Goal: Transaction & Acquisition: Purchase product/service

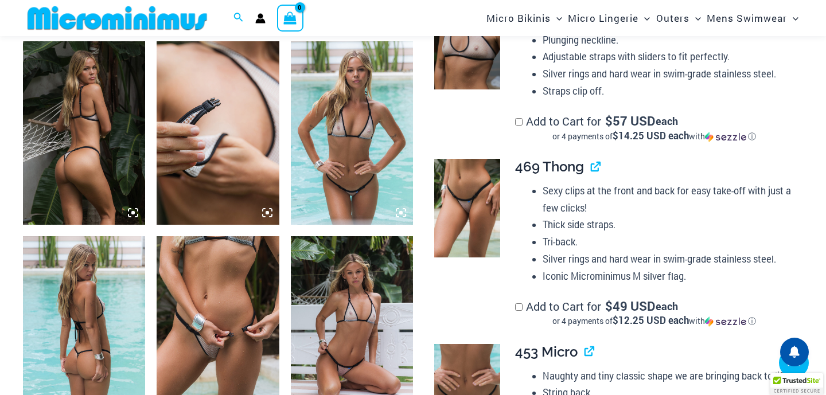
scroll to position [659, 0]
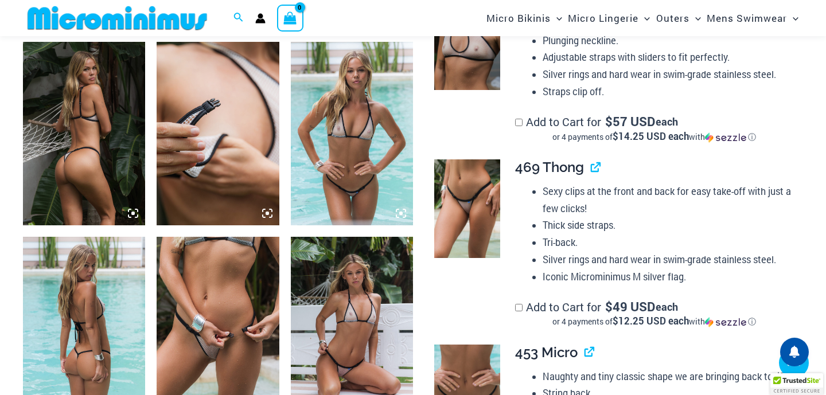
click at [256, 138] on img at bounding box center [218, 134] width 122 height 184
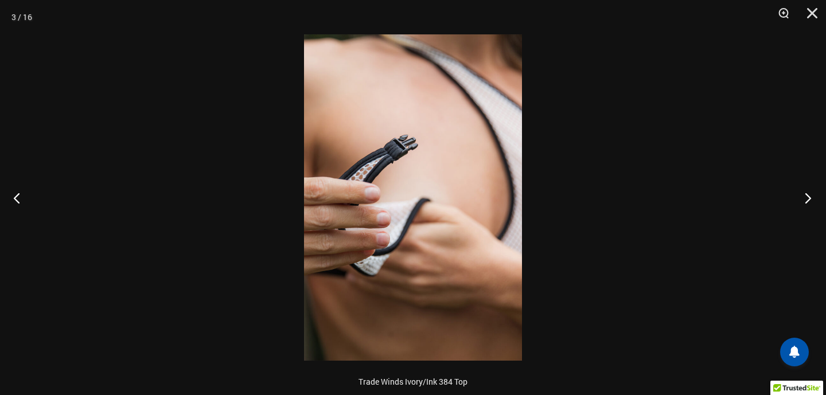
click at [819, 197] on button "Next" at bounding box center [804, 197] width 43 height 57
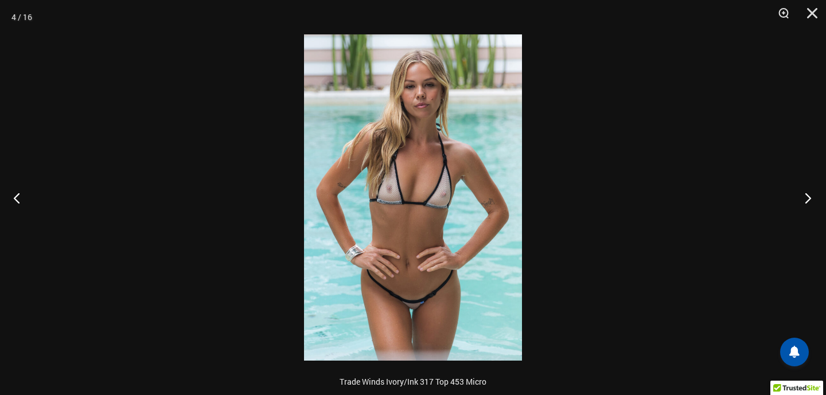
click at [819, 197] on button "Next" at bounding box center [804, 197] width 43 height 57
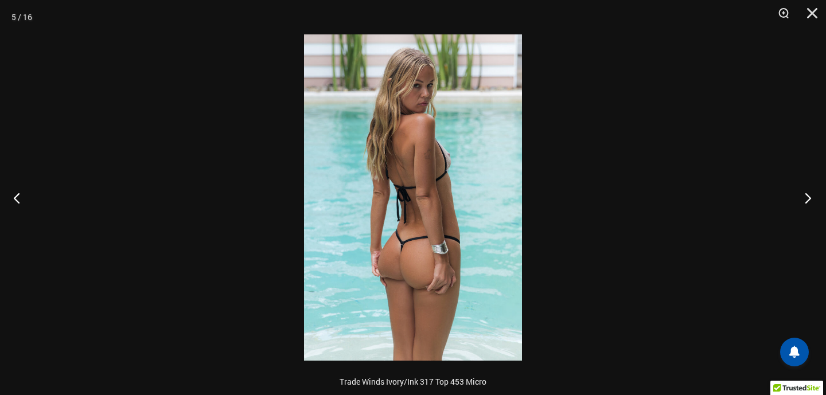
click at [819, 197] on button "Next" at bounding box center [804, 197] width 43 height 57
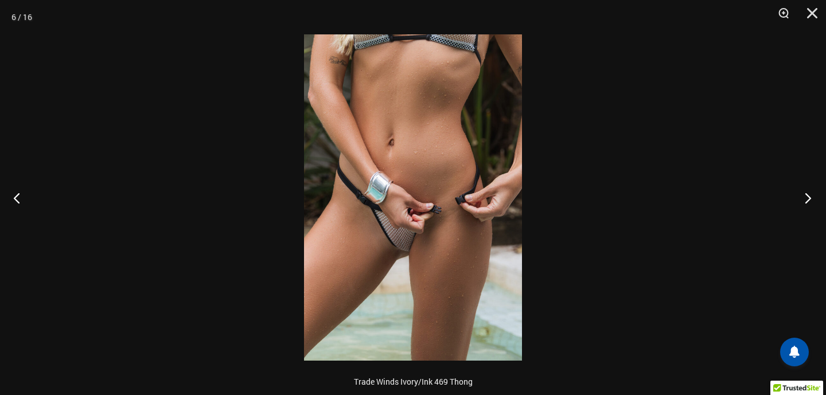
click at [807, 200] on button "Next" at bounding box center [804, 197] width 43 height 57
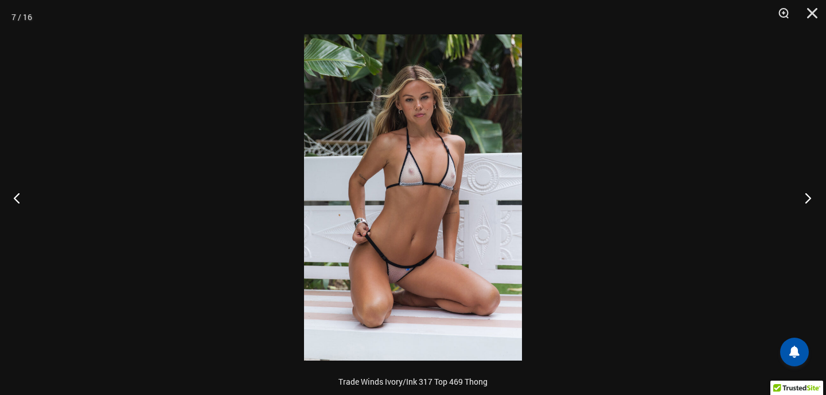
click at [807, 200] on button "Next" at bounding box center [804, 197] width 43 height 57
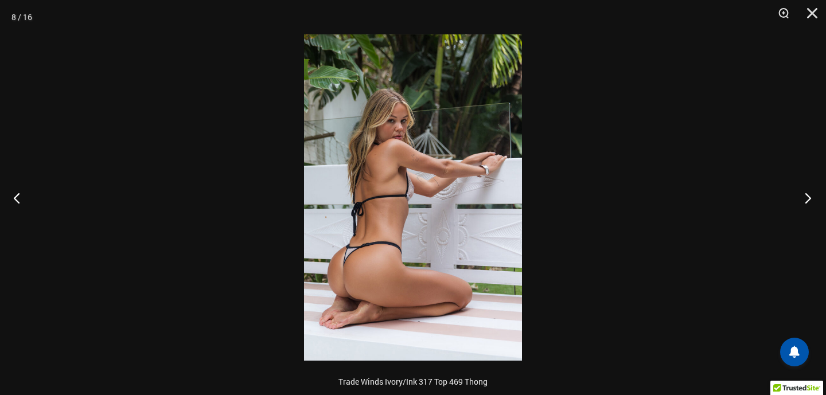
click at [807, 200] on button "Next" at bounding box center [804, 197] width 43 height 57
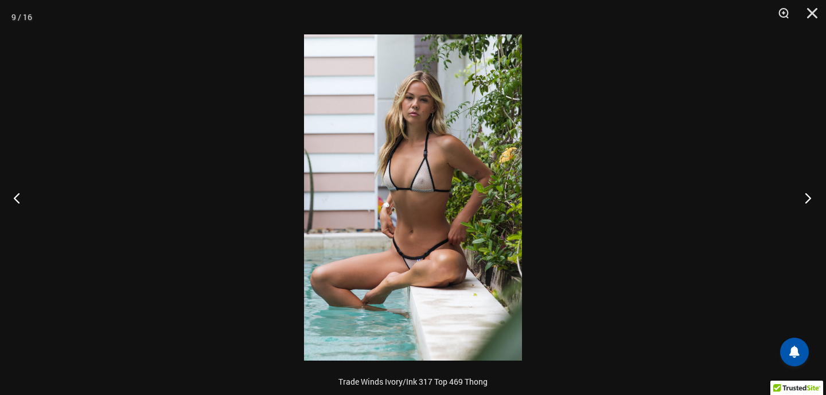
click at [807, 200] on button "Next" at bounding box center [804, 197] width 43 height 57
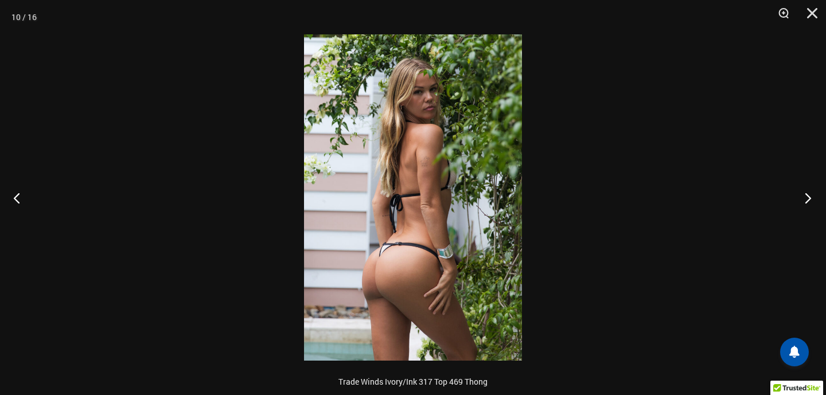
click at [807, 200] on button "Next" at bounding box center [804, 197] width 43 height 57
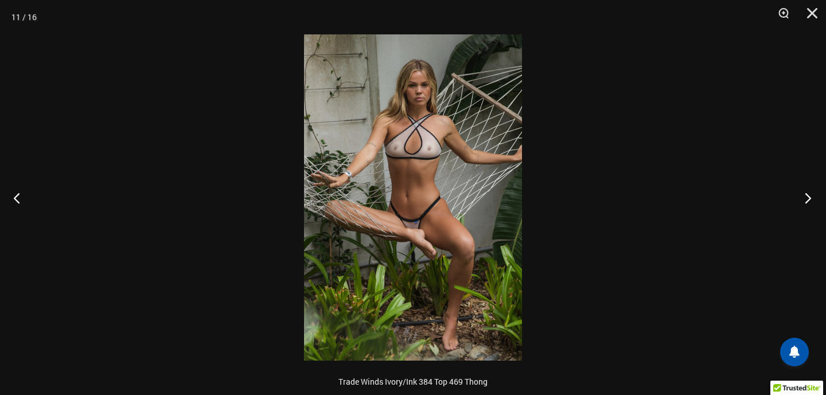
click at [807, 200] on button "Next" at bounding box center [804, 197] width 43 height 57
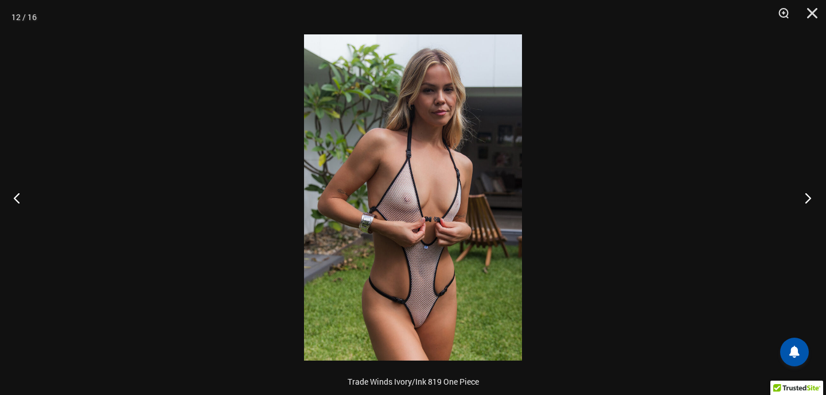
click at [807, 200] on button "Next" at bounding box center [804, 197] width 43 height 57
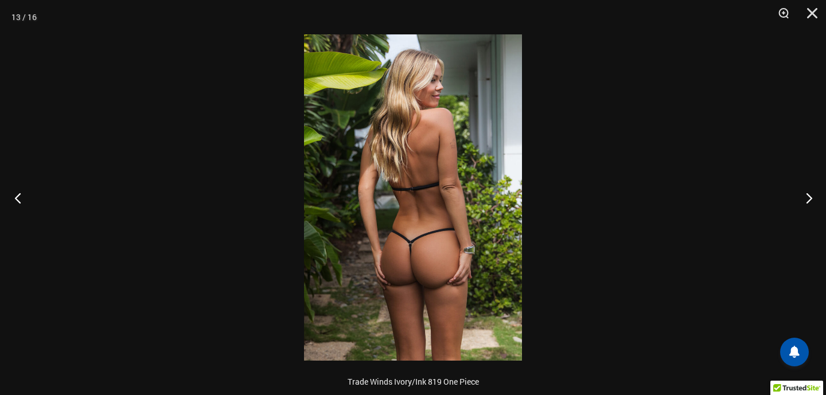
click at [21, 197] on button "Previous" at bounding box center [21, 197] width 43 height 57
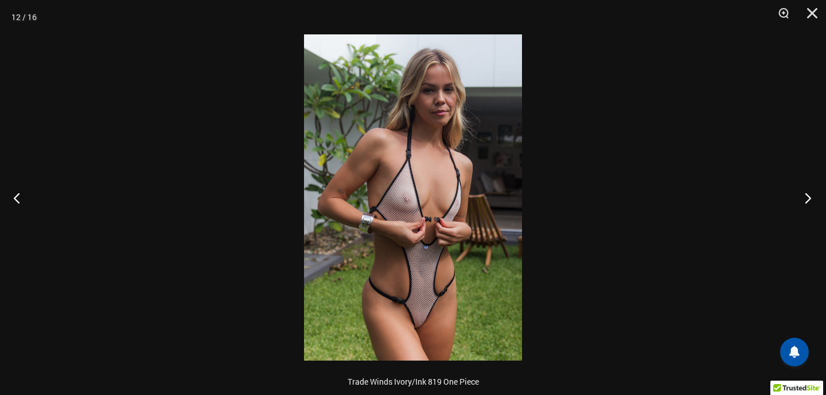
click at [813, 198] on button "Next" at bounding box center [804, 197] width 43 height 57
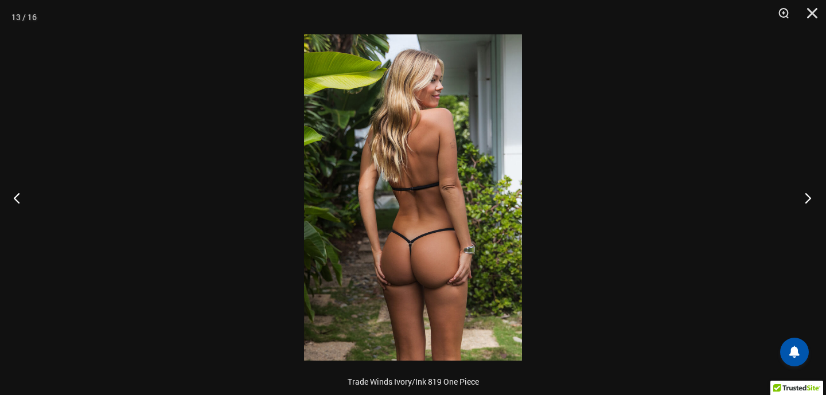
click at [813, 198] on button "Next" at bounding box center [804, 197] width 43 height 57
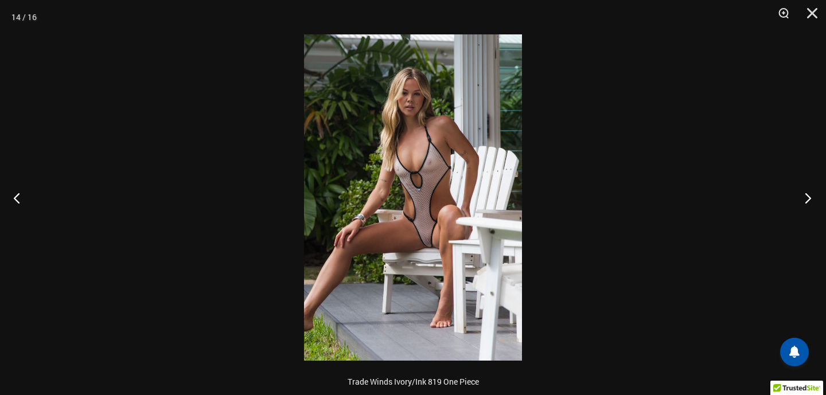
click at [813, 198] on button "Next" at bounding box center [804, 197] width 43 height 57
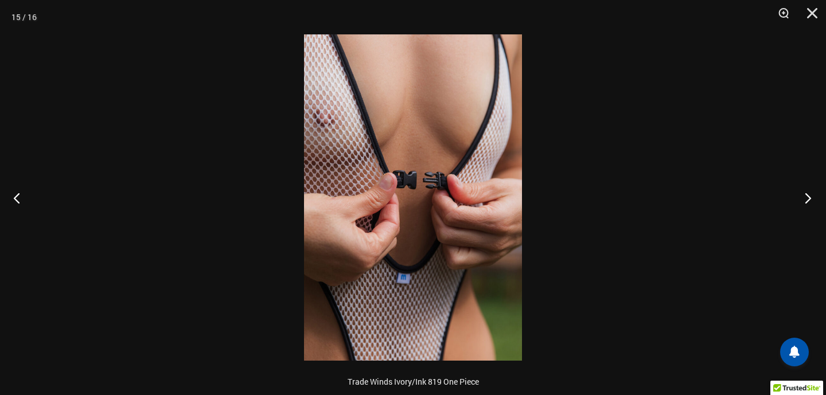
click at [813, 198] on button "Next" at bounding box center [804, 197] width 43 height 57
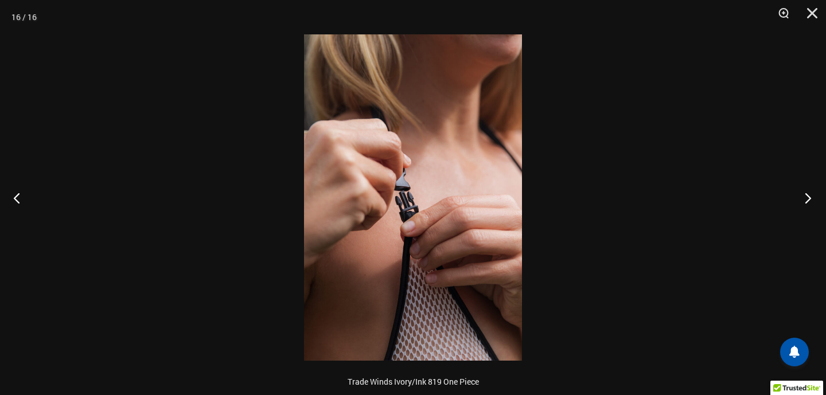
click at [813, 198] on button "Next" at bounding box center [804, 197] width 43 height 57
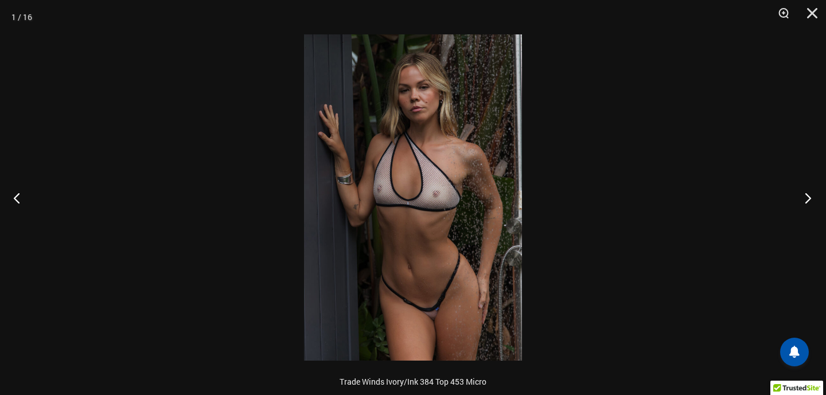
click at [813, 198] on button "Next" at bounding box center [804, 197] width 43 height 57
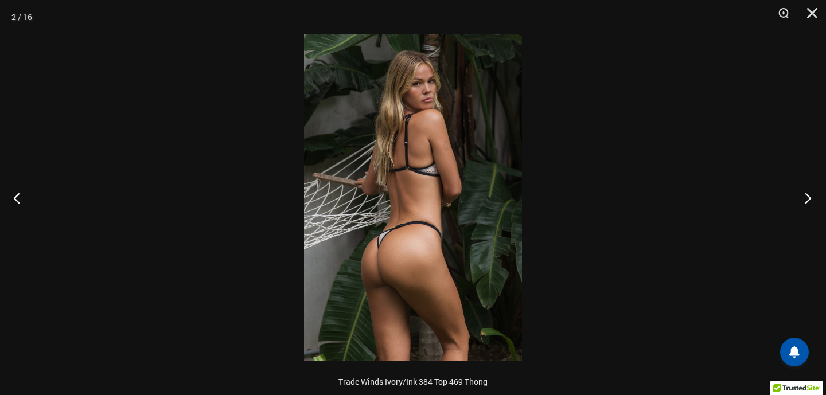
click at [813, 198] on button "Next" at bounding box center [804, 197] width 43 height 57
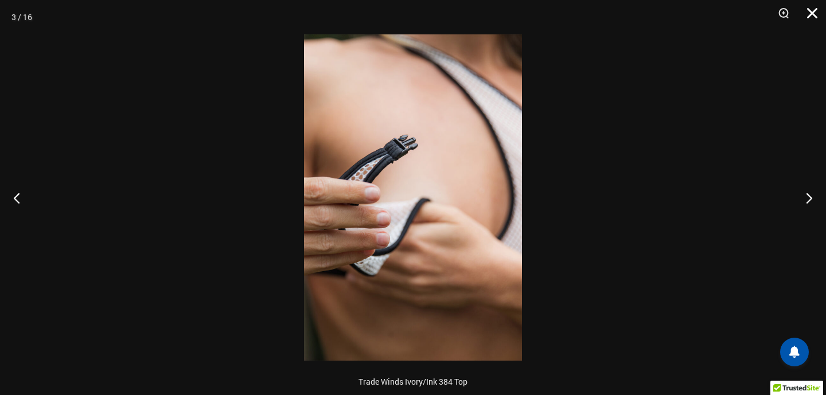
click at [814, 16] on button "Close" at bounding box center [808, 17] width 29 height 34
